Goal: Task Accomplishment & Management: Manage account settings

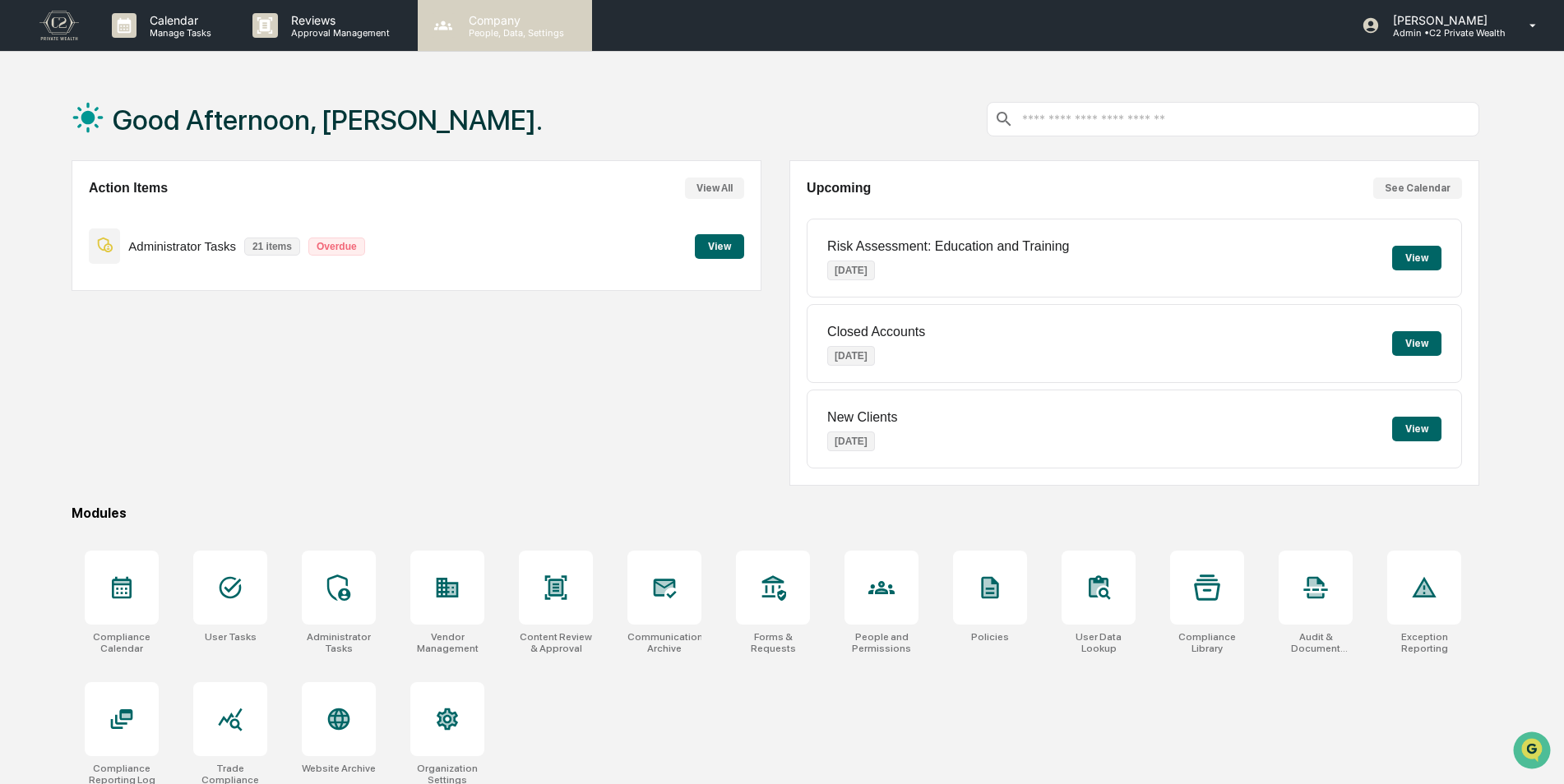
click at [496, 21] on p "Company" at bounding box center [513, 19] width 117 height 14
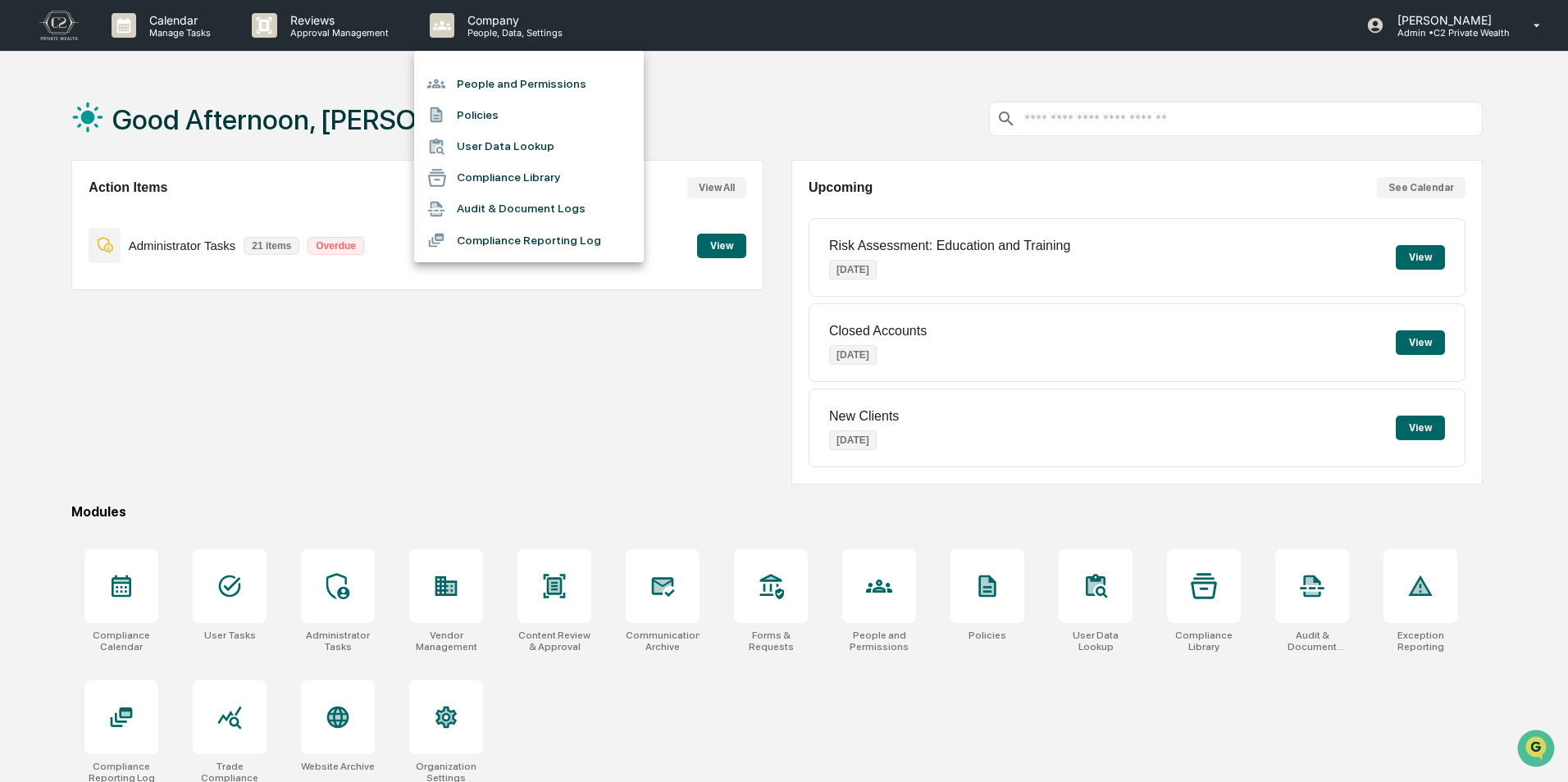
click at [492, 73] on li "People and Permissions" at bounding box center [529, 84] width 230 height 31
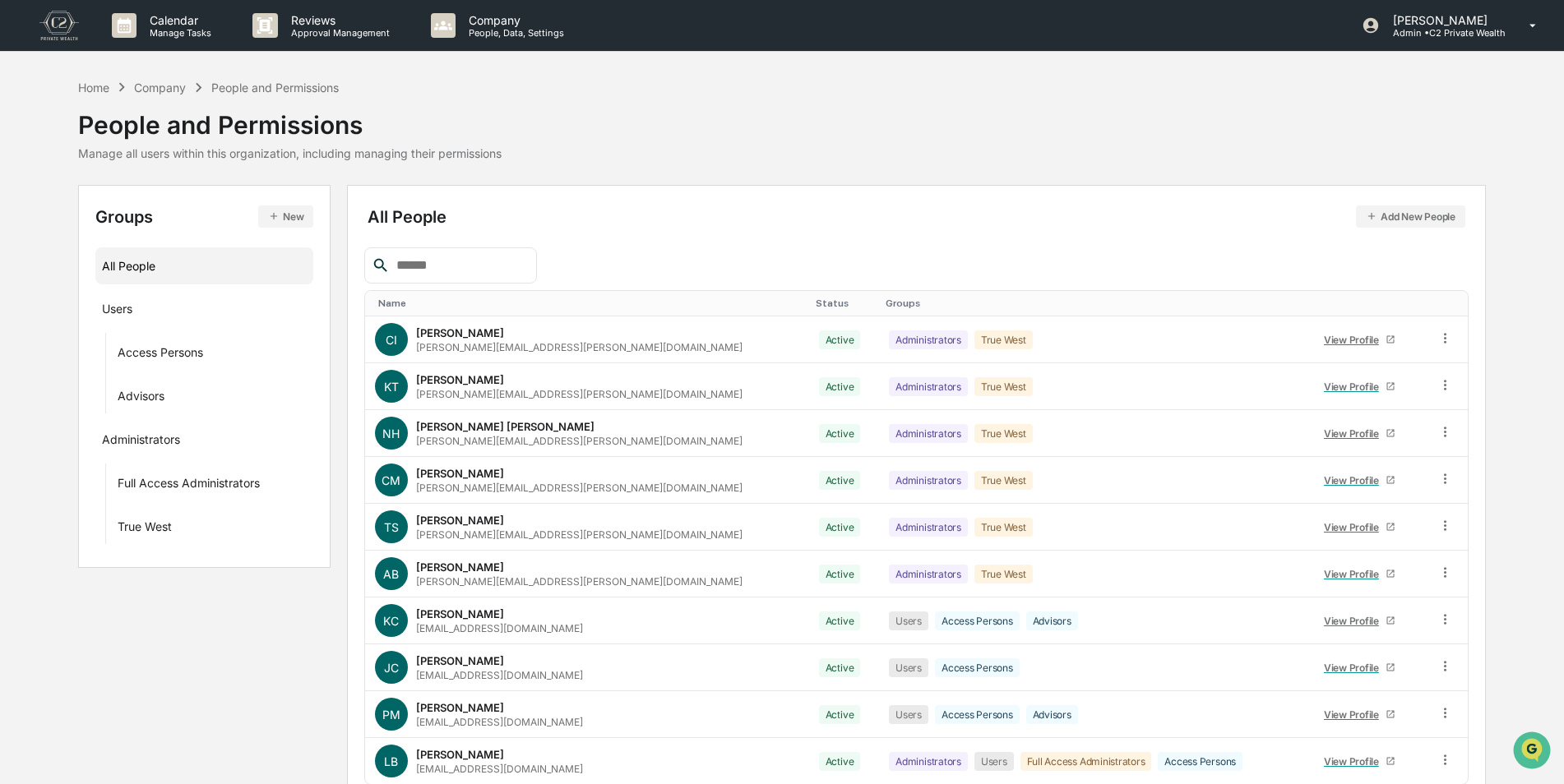
click at [444, 269] on input "text" at bounding box center [460, 265] width 140 height 21
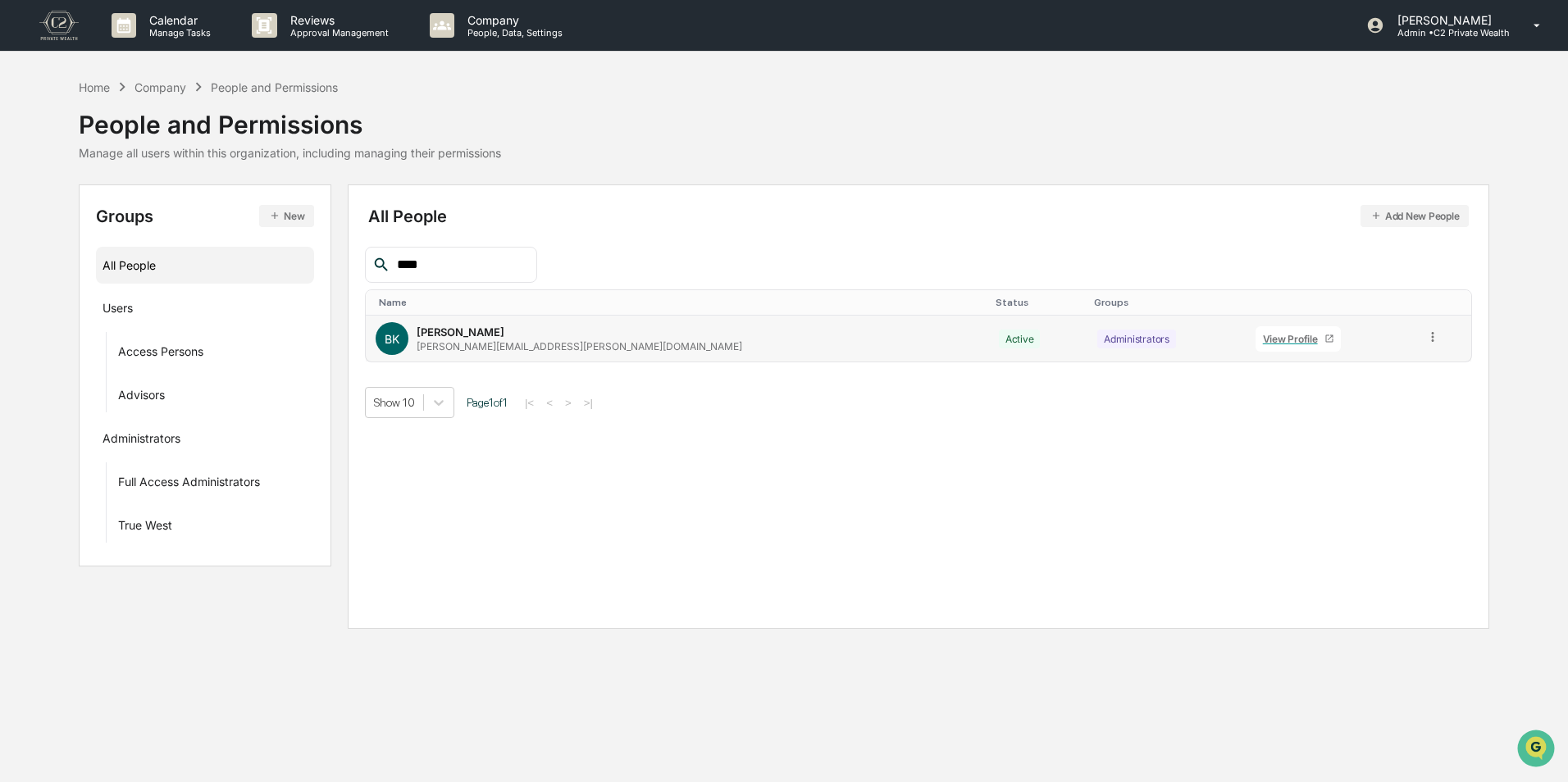
type input "****"
click at [1426, 341] on icon at bounding box center [1433, 337] width 16 height 16
click at [1409, 359] on div "Groups & Permissions" at bounding box center [1359, 363] width 136 height 19
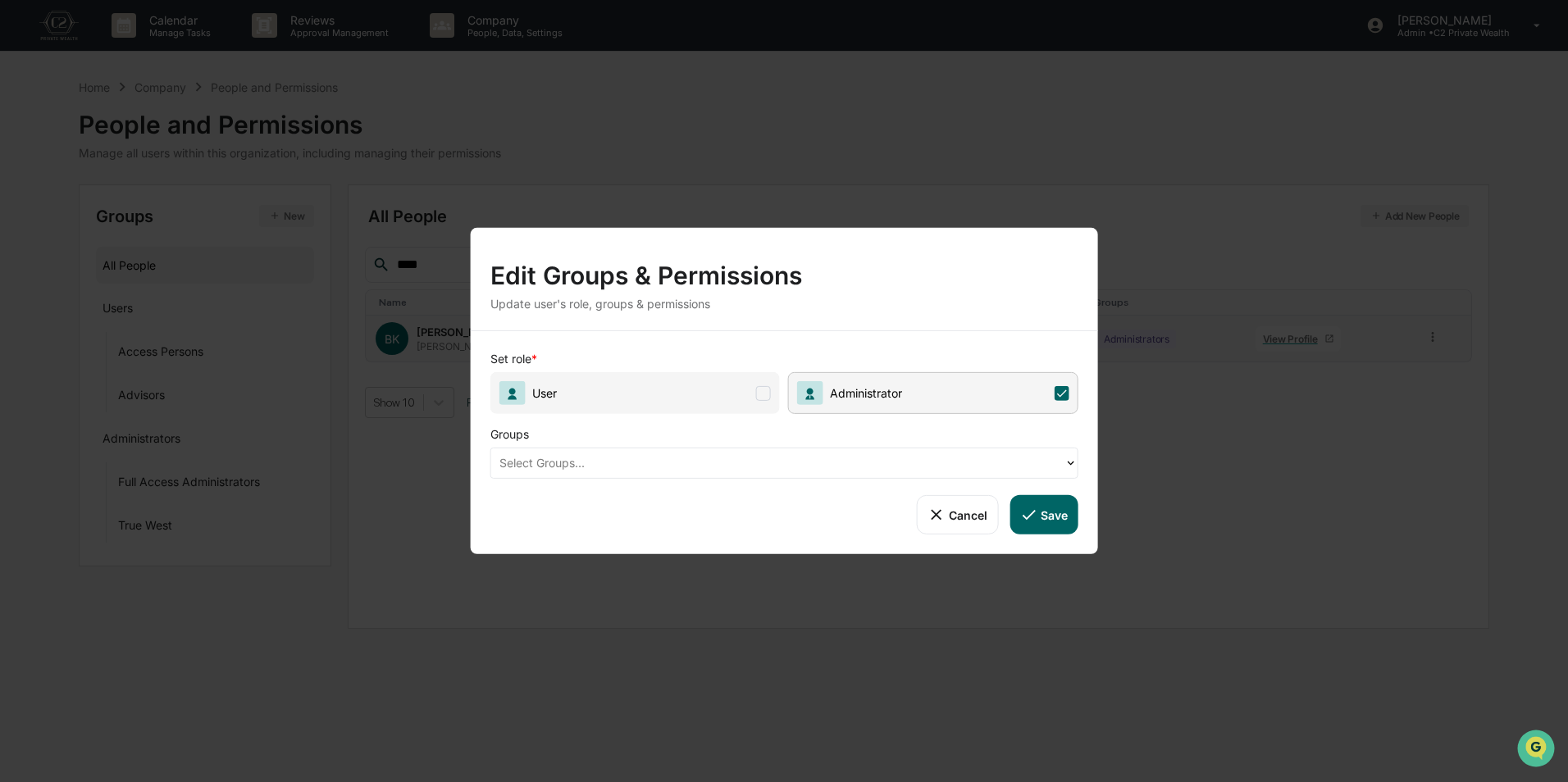
click at [750, 471] on div at bounding box center [778, 462] width 557 height 19
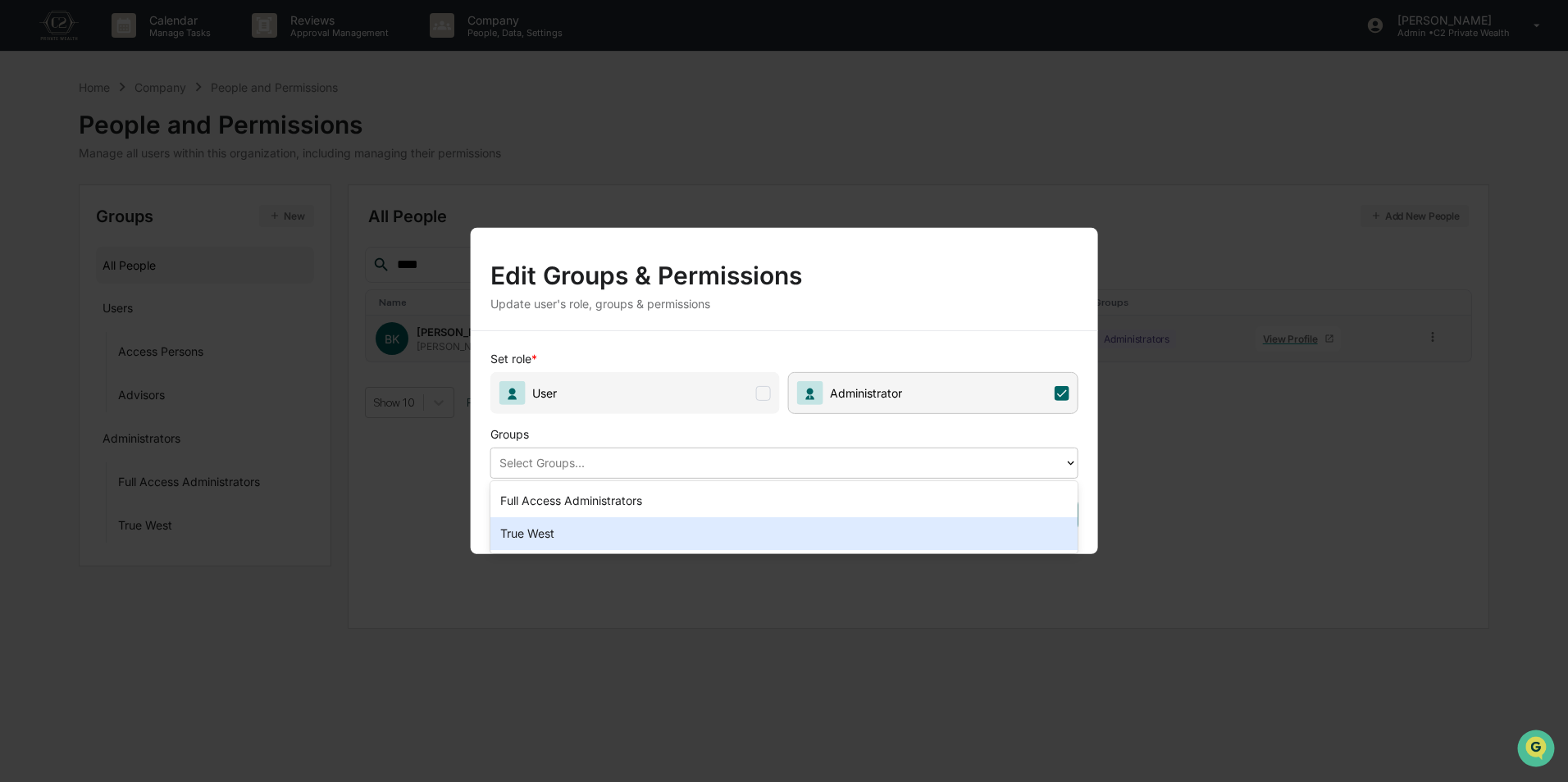
click at [647, 522] on div "True West" at bounding box center [785, 534] width 588 height 33
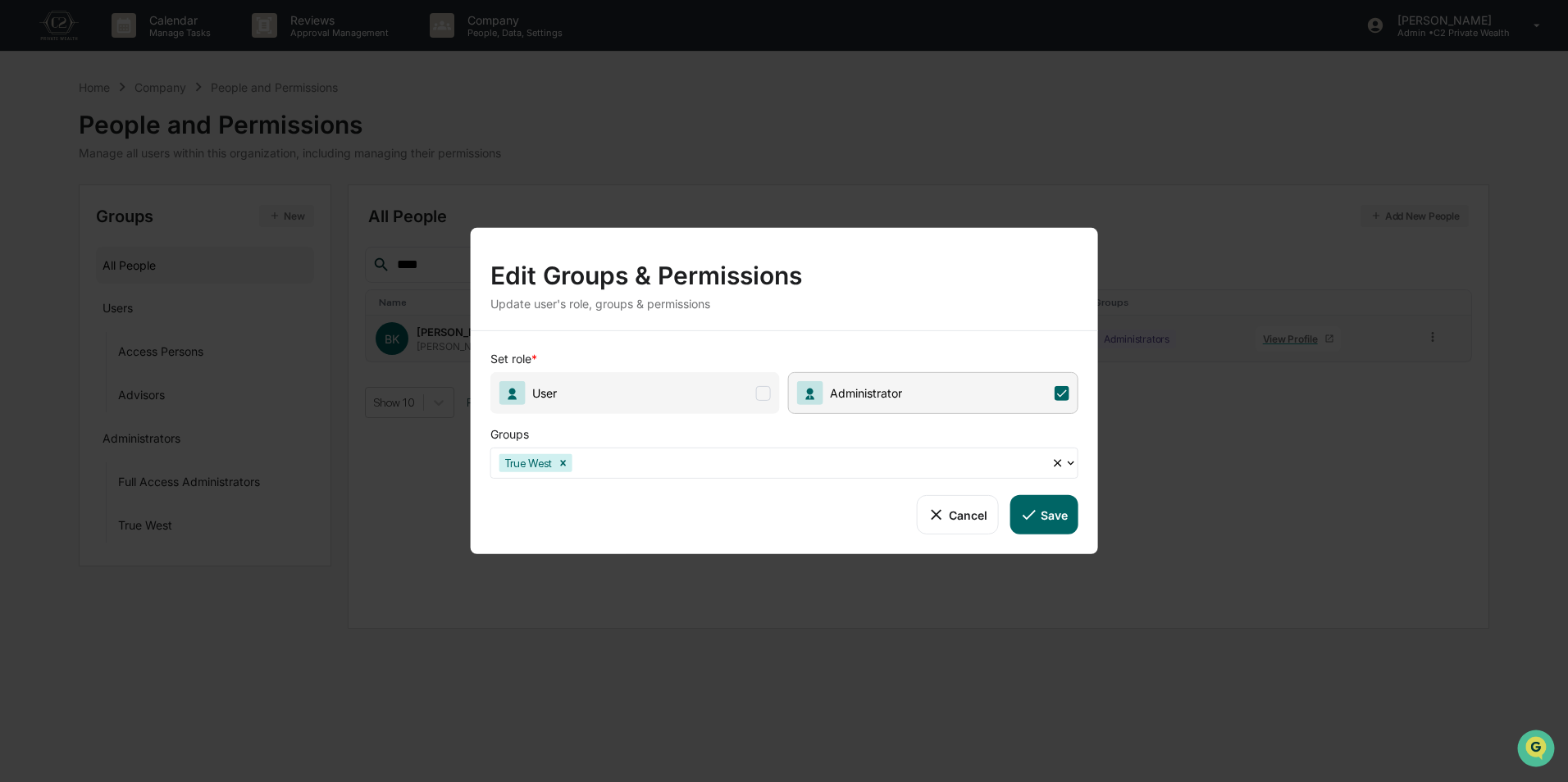
click at [1051, 511] on button "Save" at bounding box center [1043, 515] width 68 height 40
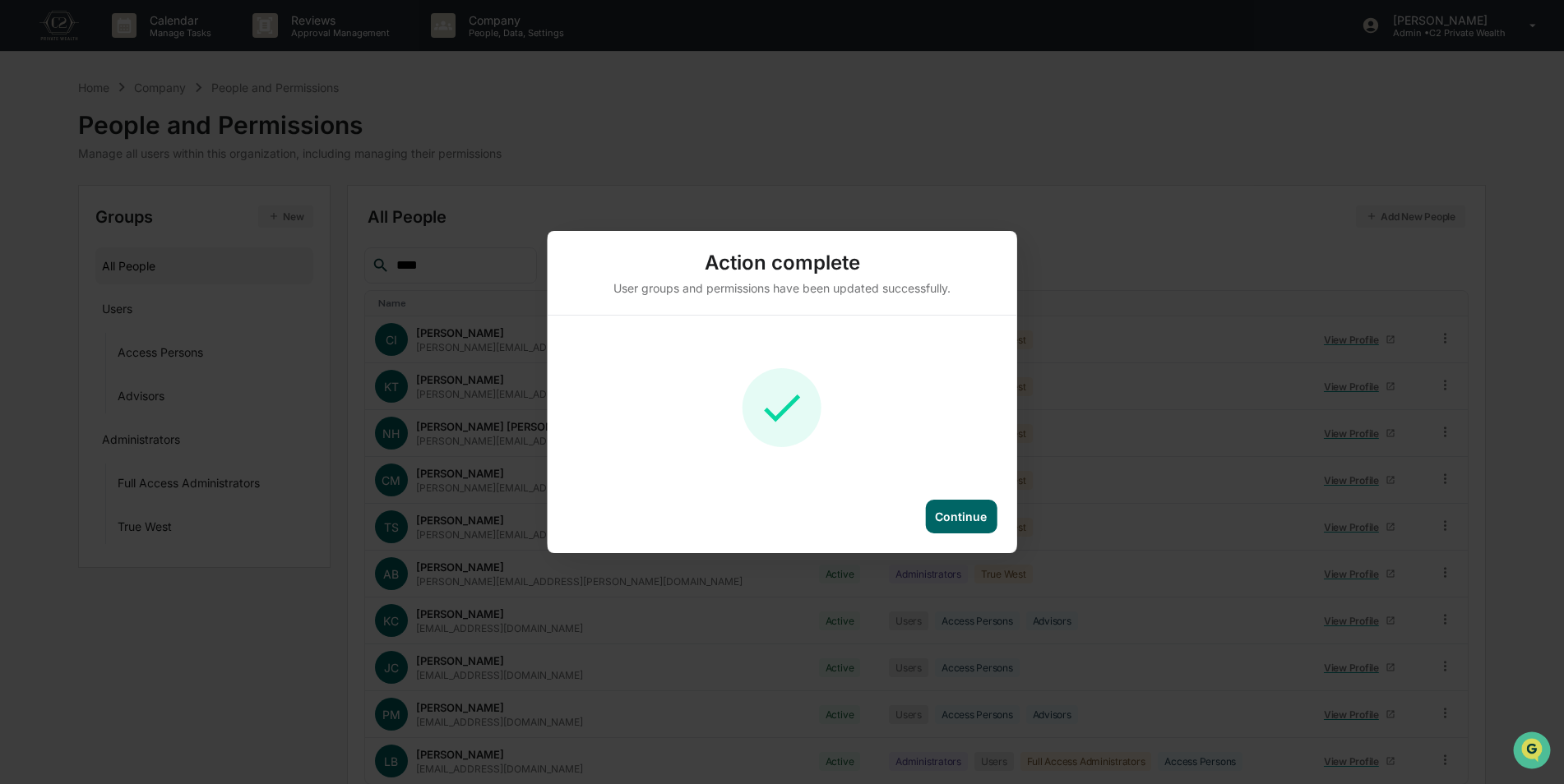
click at [967, 514] on div "Continue" at bounding box center [961, 516] width 52 height 14
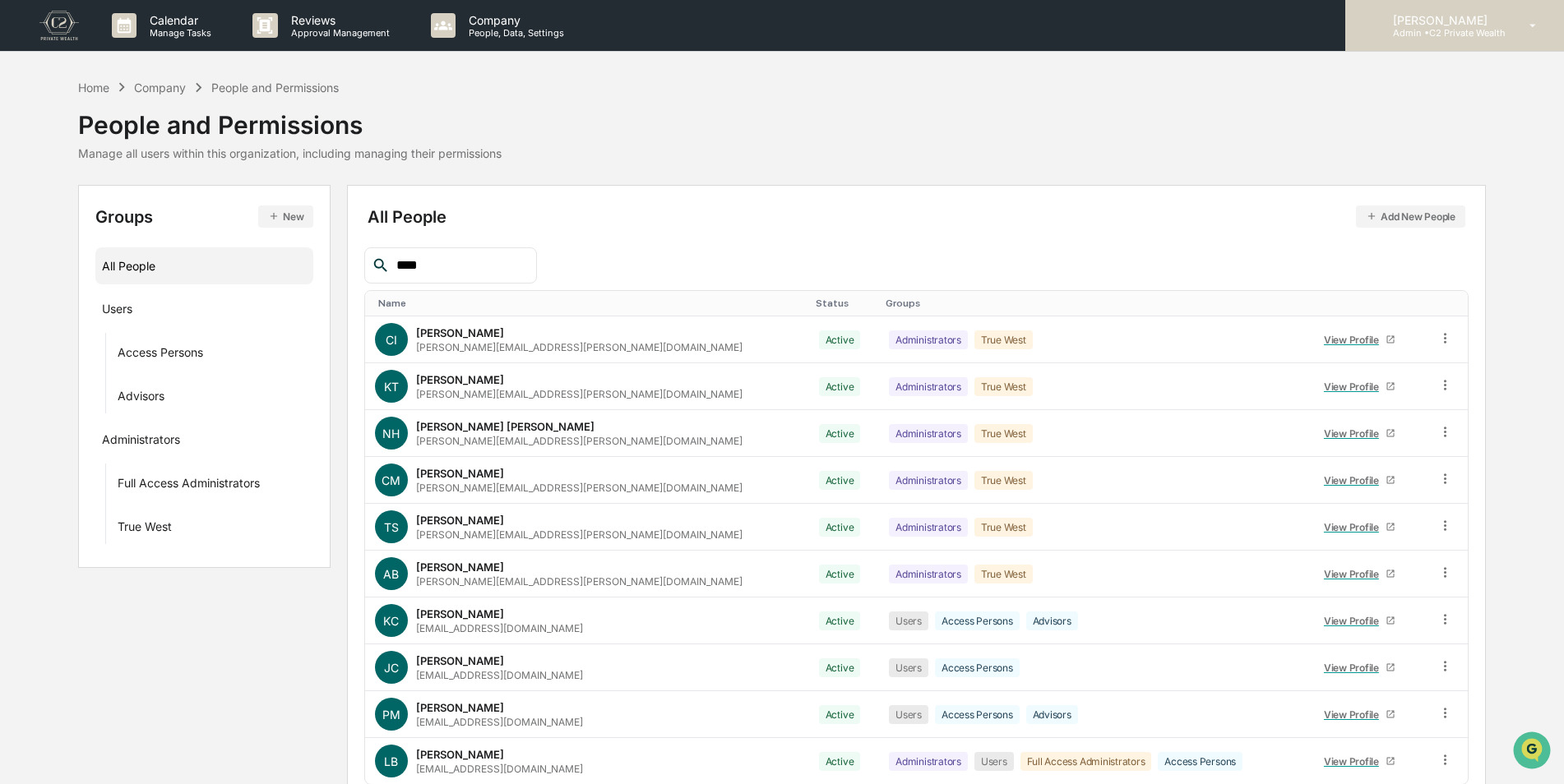
click at [1438, 36] on p "Admin • C2 Private Wealth" at bounding box center [1442, 32] width 126 height 11
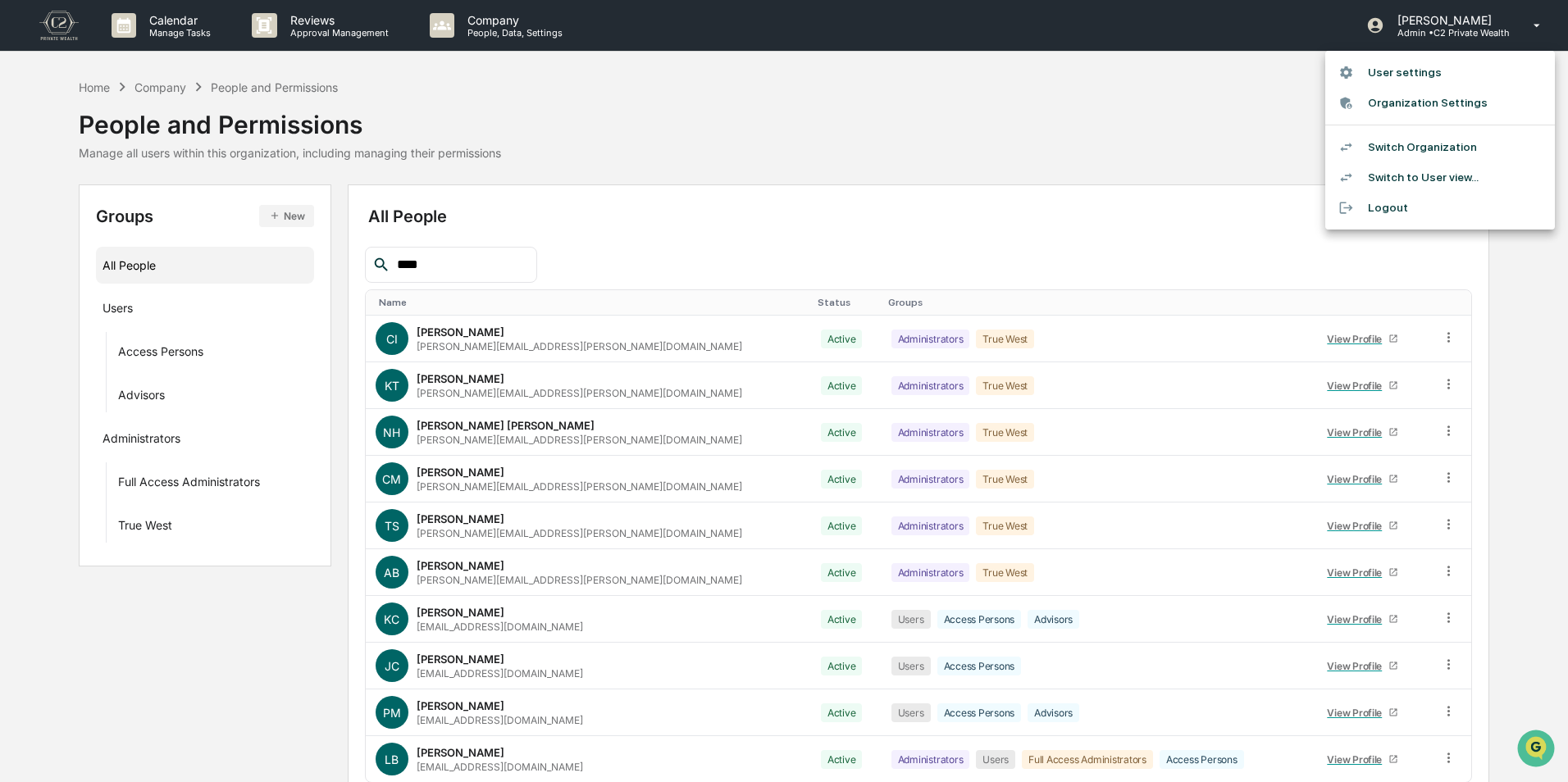
click at [1375, 152] on li "Switch Organization" at bounding box center [1440, 147] width 230 height 30
